Goal: Task Accomplishment & Management: Use online tool/utility

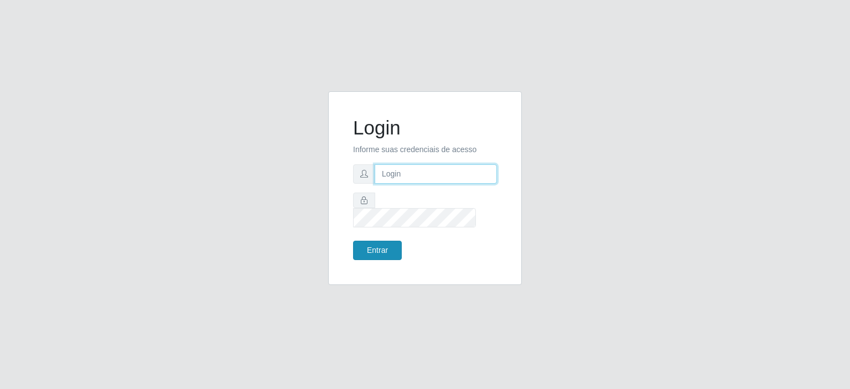
type input "[EMAIL_ADDRESS][DOMAIN_NAME]"
click at [372, 241] on button "Entrar" at bounding box center [377, 250] width 49 height 19
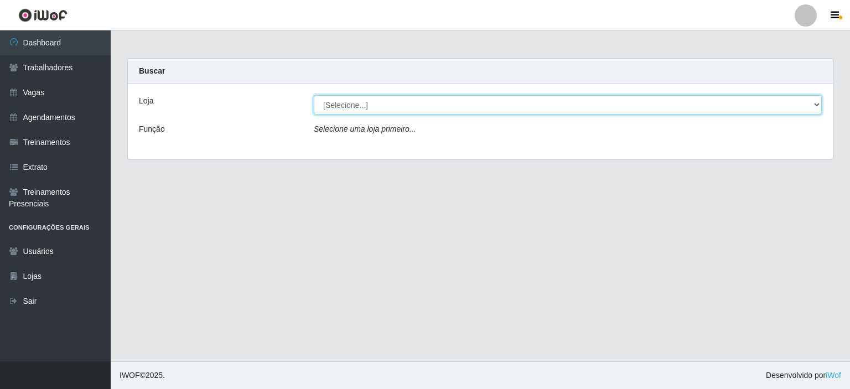
click at [358, 107] on select "[Selecione...] Preço Bom Supermercado" at bounding box center [568, 104] width 508 height 19
select select "387"
click at [314, 95] on select "[Selecione...] Preço Bom Supermercado" at bounding box center [568, 104] width 508 height 19
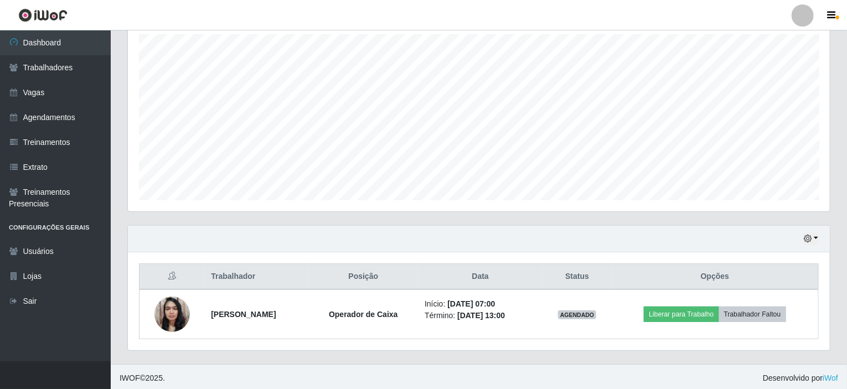
scroll to position [196, 0]
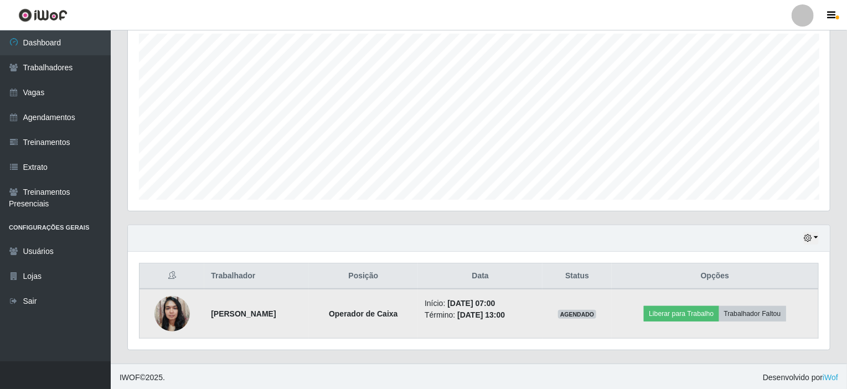
click at [178, 318] on img at bounding box center [171, 313] width 35 height 47
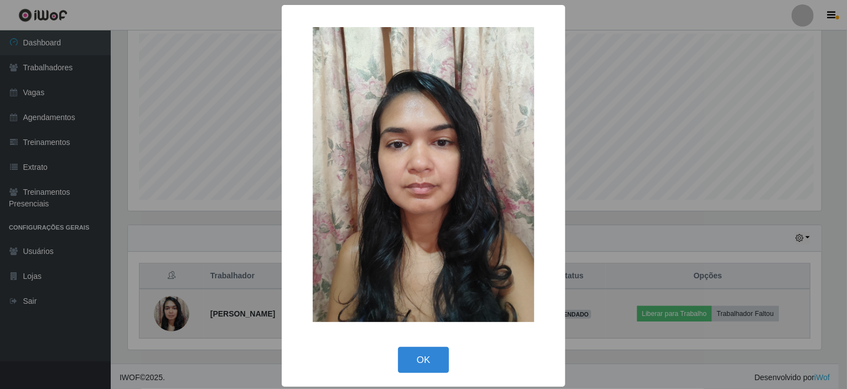
scroll to position [230, 697]
click at [178, 318] on div "× OK Cancel" at bounding box center [425, 194] width 850 height 389
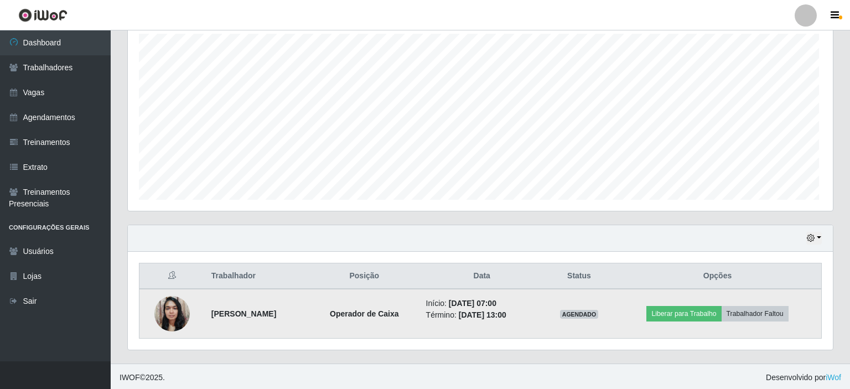
scroll to position [230, 702]
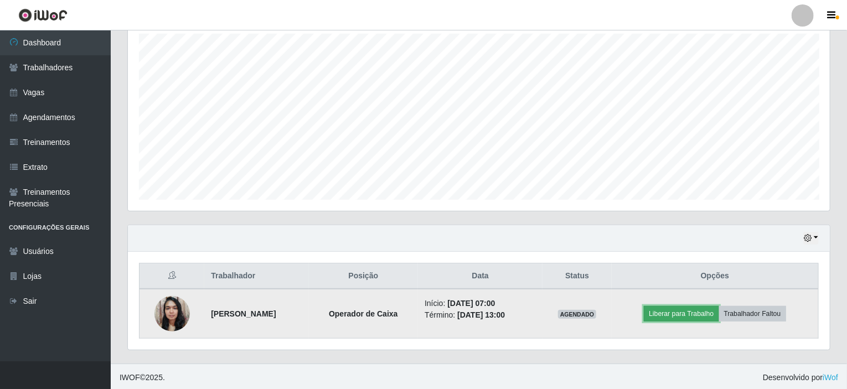
click at [681, 311] on button "Liberar para Trabalho" at bounding box center [681, 313] width 75 height 15
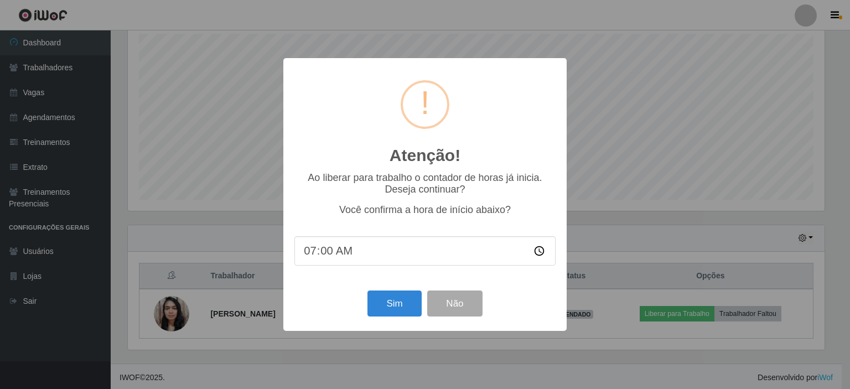
click at [328, 254] on input "07:00" at bounding box center [424, 250] width 261 height 29
type input "07:05"
click at [394, 298] on button "Sim" at bounding box center [394, 303] width 54 height 26
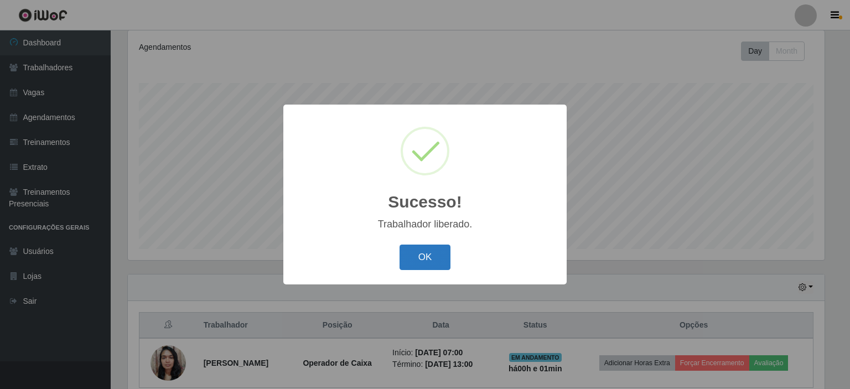
click at [409, 256] on button "OK" at bounding box center [424, 258] width 51 height 26
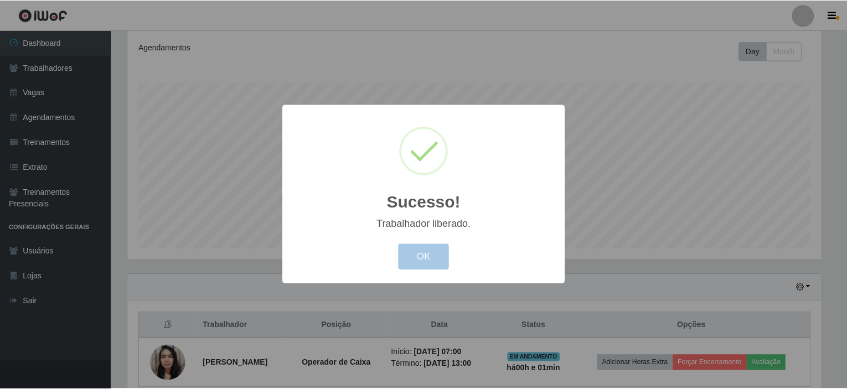
scroll to position [230, 702]
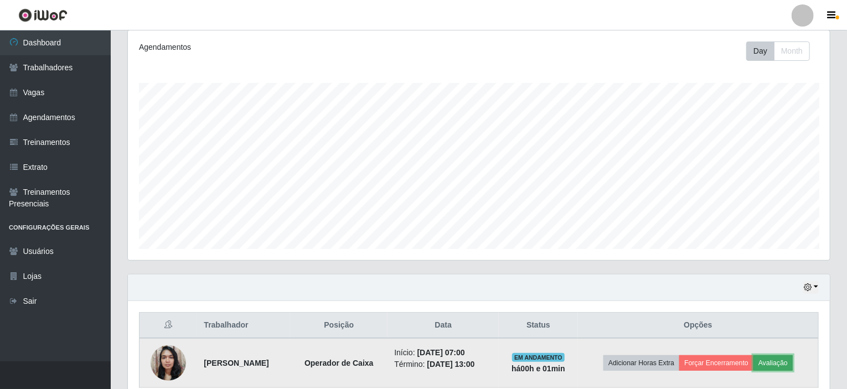
click at [781, 360] on button "Avaliação" at bounding box center [772, 362] width 39 height 15
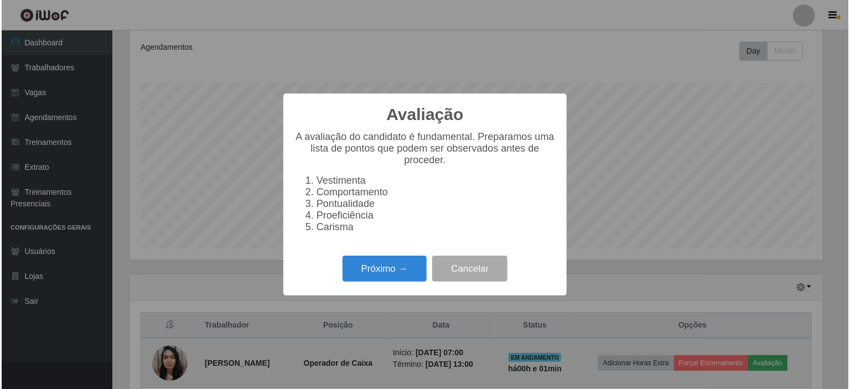
scroll to position [230, 697]
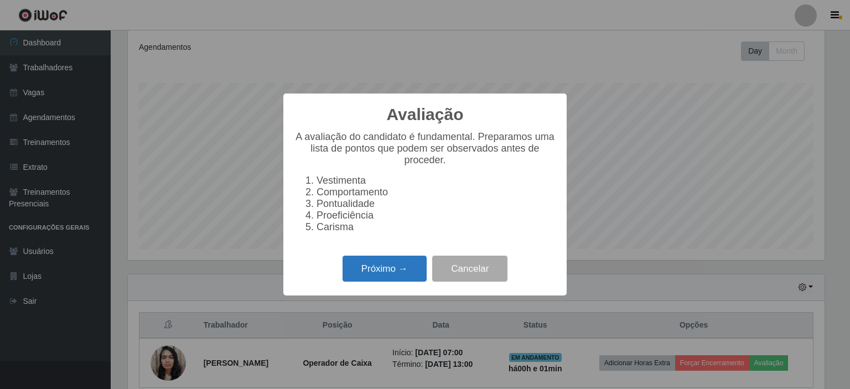
click at [377, 273] on button "Próximo →" at bounding box center [385, 269] width 84 height 26
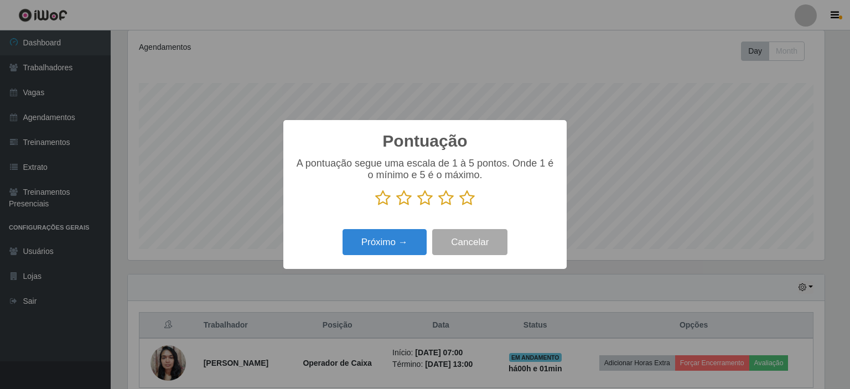
drag, startPoint x: 473, startPoint y: 195, endPoint x: 465, endPoint y: 196, distance: 7.8
click at [472, 195] on icon at bounding box center [466, 198] width 15 height 17
click at [459, 206] on input "radio" at bounding box center [459, 206] width 0 height 0
click at [387, 236] on button "Próximo →" at bounding box center [385, 242] width 84 height 26
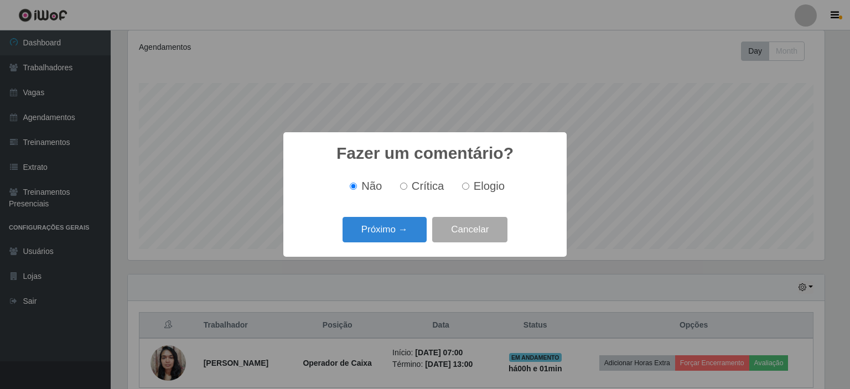
click at [387, 236] on button "Próximo →" at bounding box center [385, 230] width 84 height 26
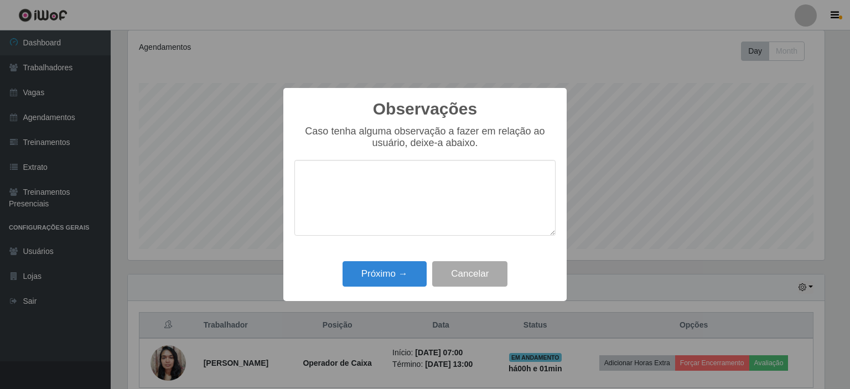
click at [334, 174] on textarea at bounding box center [424, 198] width 261 height 76
type textarea "muito prestativa"
click at [398, 272] on button "Próximo →" at bounding box center [385, 274] width 84 height 26
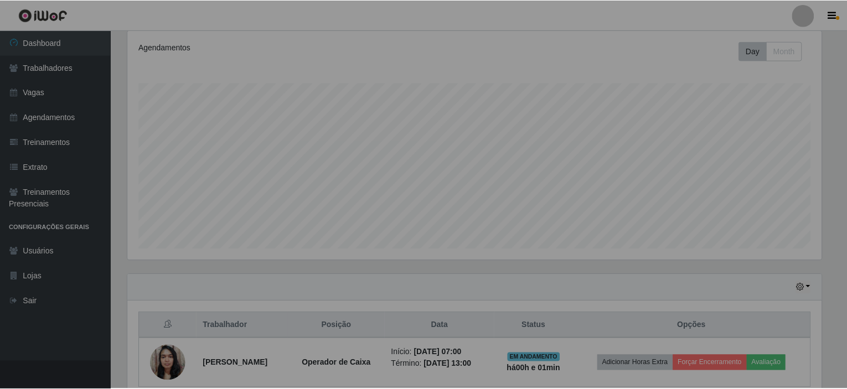
scroll to position [230, 702]
